Goal: Task Accomplishment & Management: Complete application form

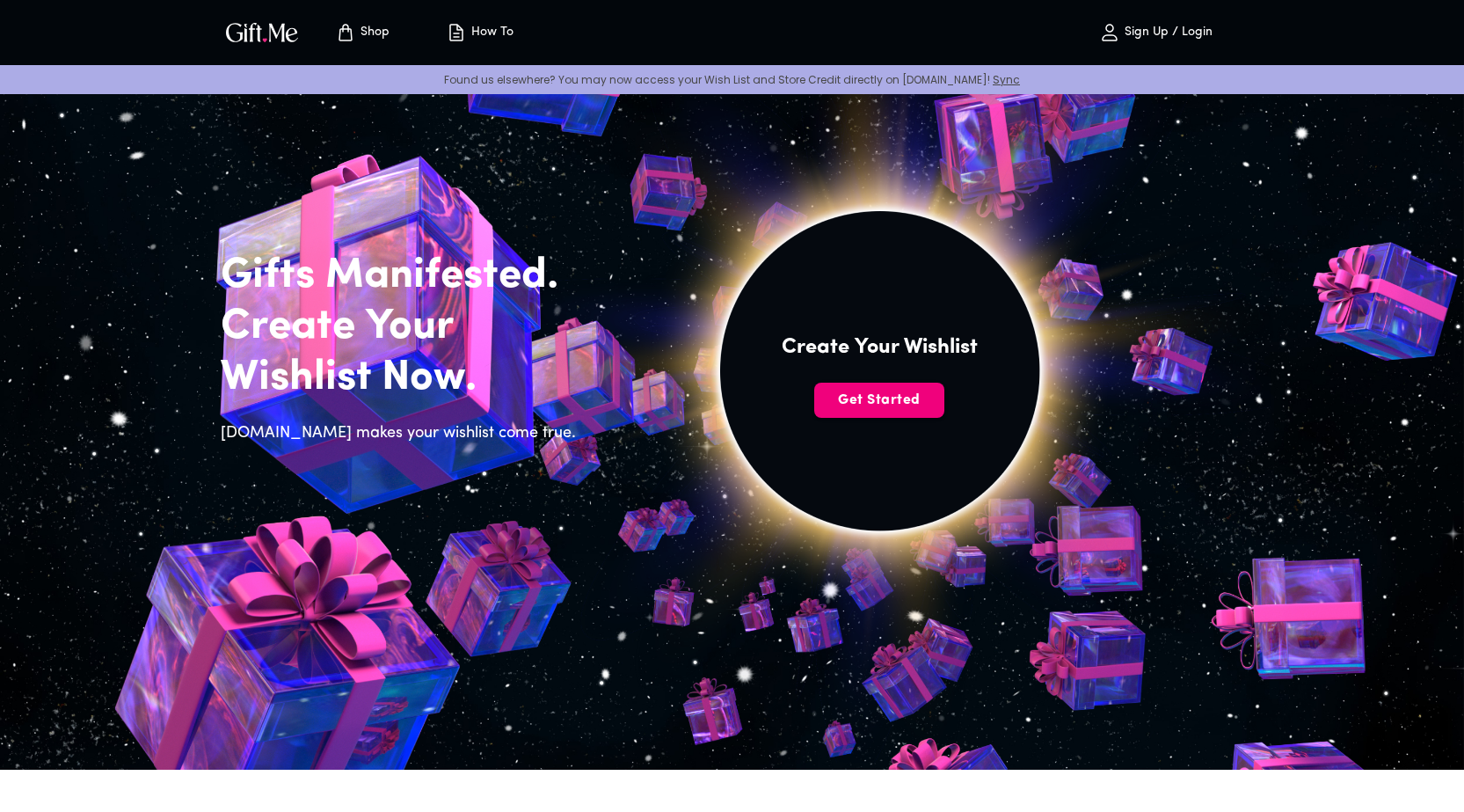
click at [865, 395] on span "Get Started" at bounding box center [879, 400] width 130 height 20
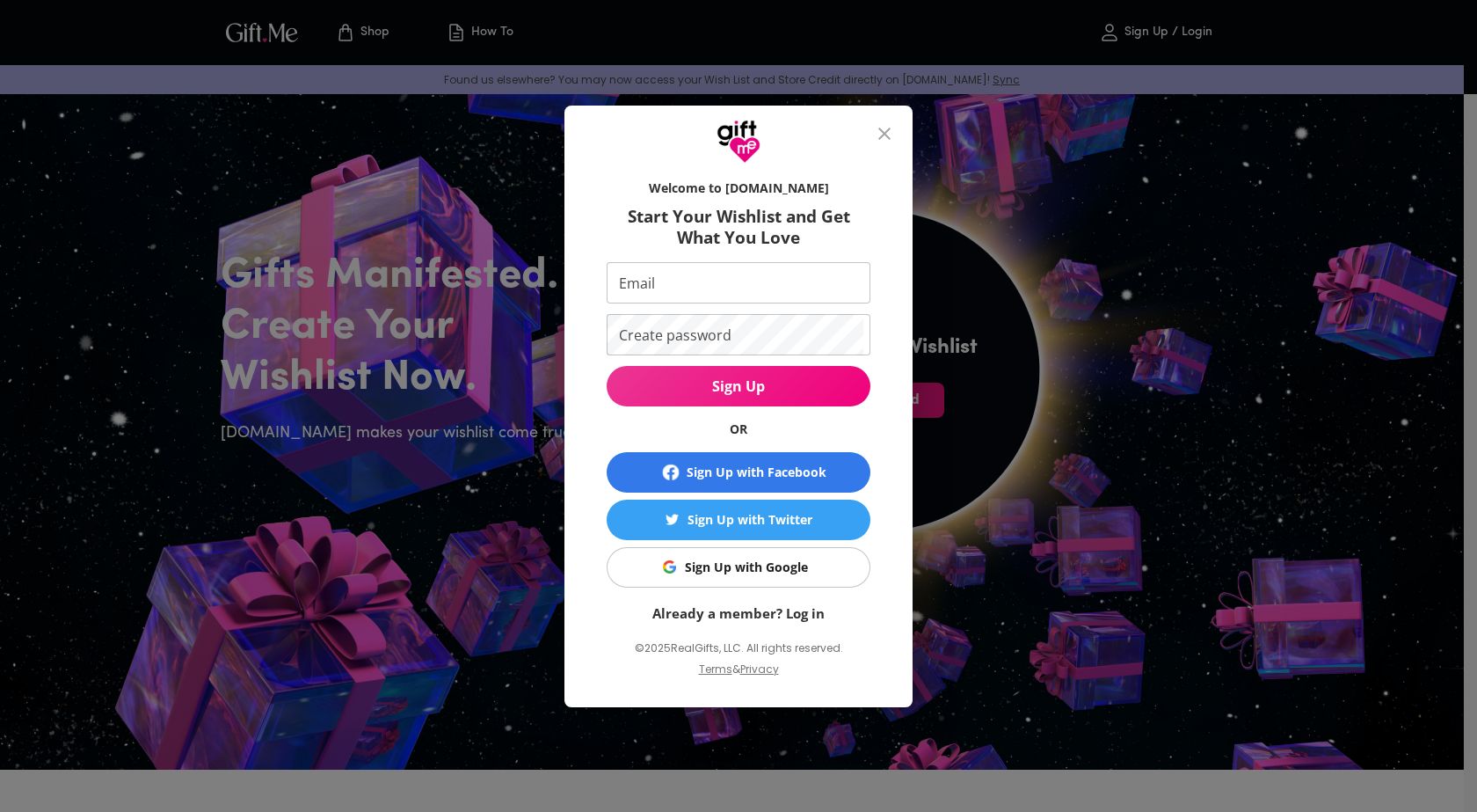
click at [878, 124] on icon "close" at bounding box center [885, 134] width 21 height 21
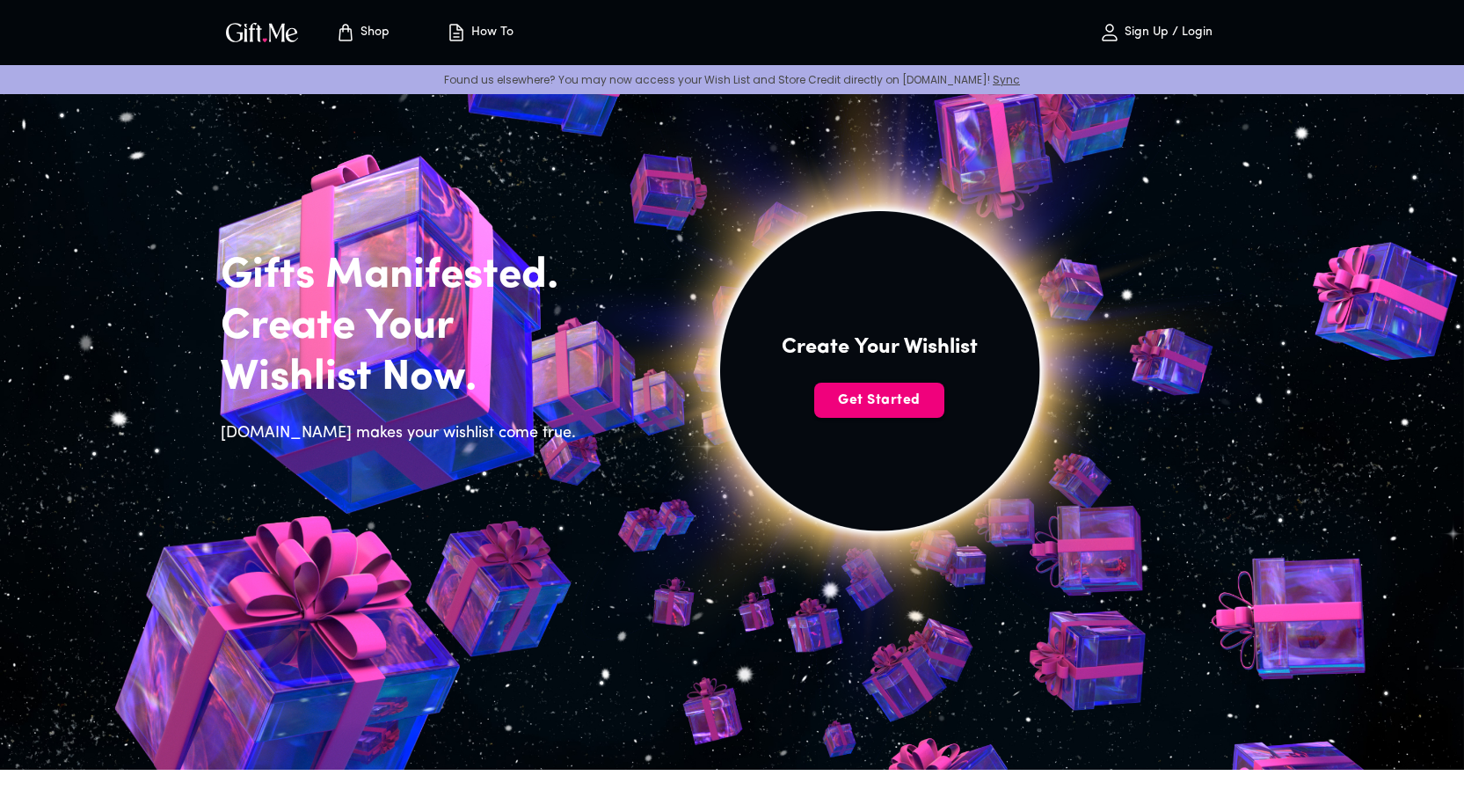
click at [844, 393] on span "Get Started" at bounding box center [879, 400] width 130 height 20
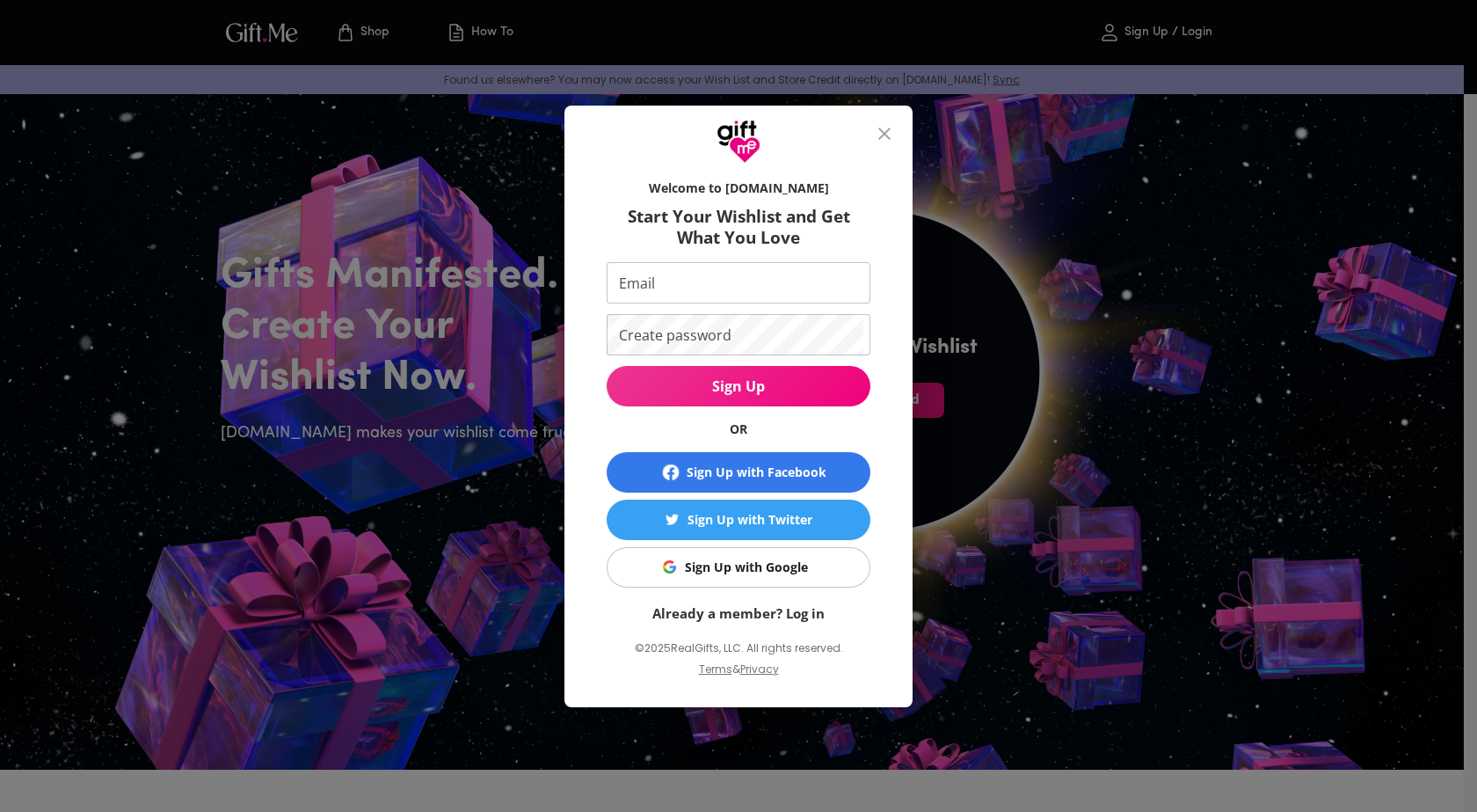
click at [739, 274] on input "Email" at bounding box center [735, 283] width 257 height 41
type input "[EMAIL_ADDRESS][DOMAIN_NAME]"
click at [890, 124] on icon "close" at bounding box center [885, 134] width 21 height 21
